Goal: Transaction & Acquisition: Subscribe to service/newsletter

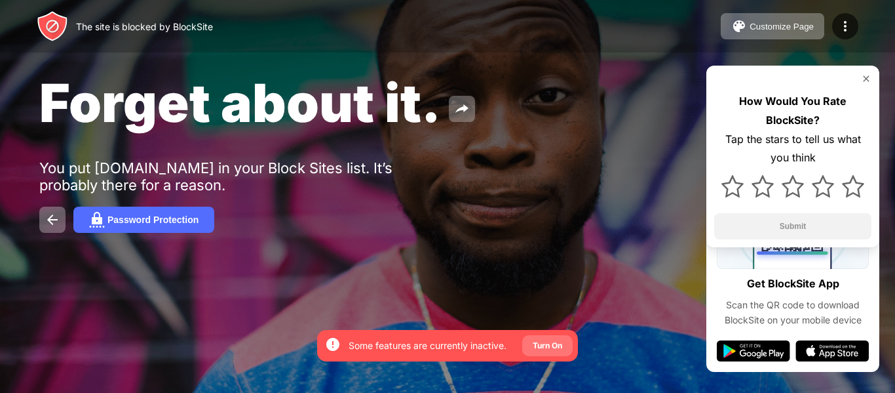
click at [538, 351] on div "Turn On" at bounding box center [547, 345] width 29 height 13
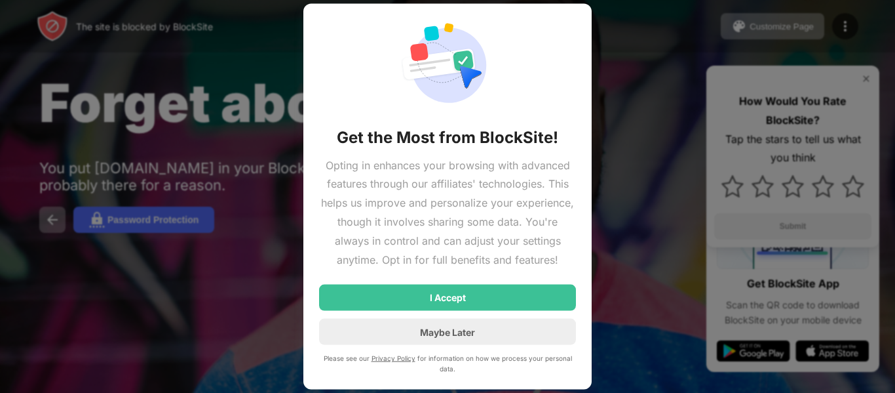
click at [659, 313] on div at bounding box center [447, 196] width 895 height 393
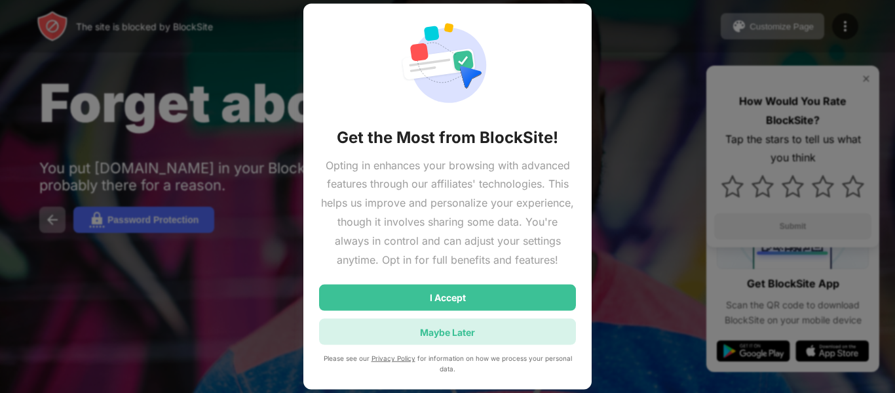
click at [480, 328] on div "Maybe Later" at bounding box center [447, 332] width 257 height 26
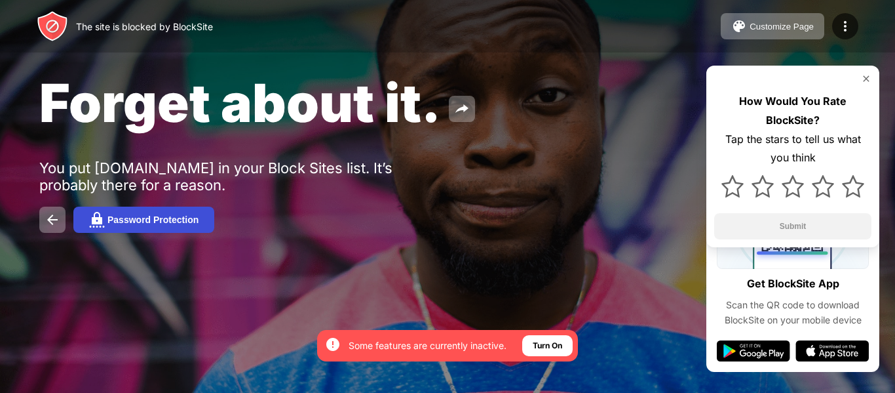
click at [126, 213] on button "Password Protection" at bounding box center [143, 219] width 141 height 26
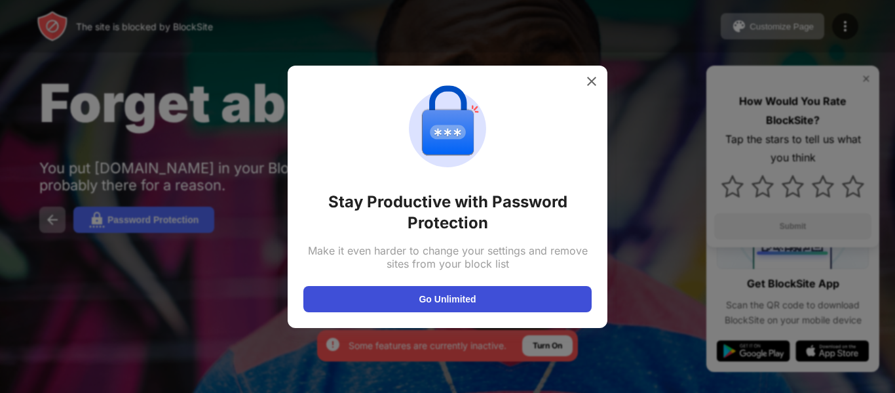
click at [528, 289] on button "Go Unlimited" at bounding box center [447, 299] width 288 height 26
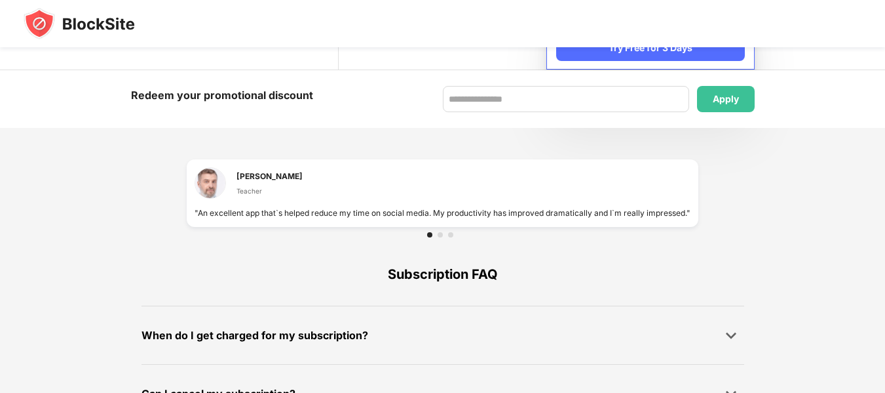
scroll to position [951, 0]
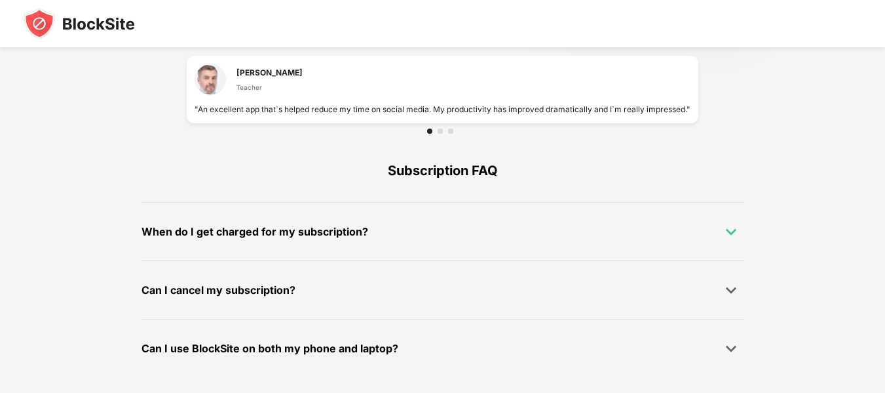
click at [728, 220] on div at bounding box center [731, 231] width 26 height 26
